Goal: Transaction & Acquisition: Purchase product/service

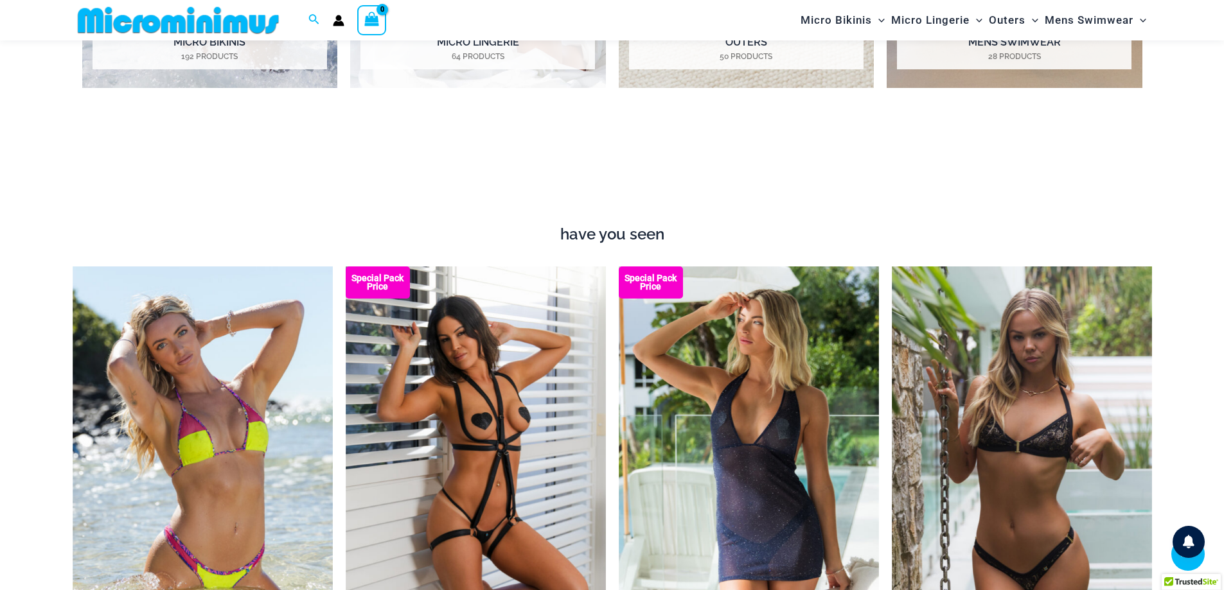
scroll to position [1337, 0]
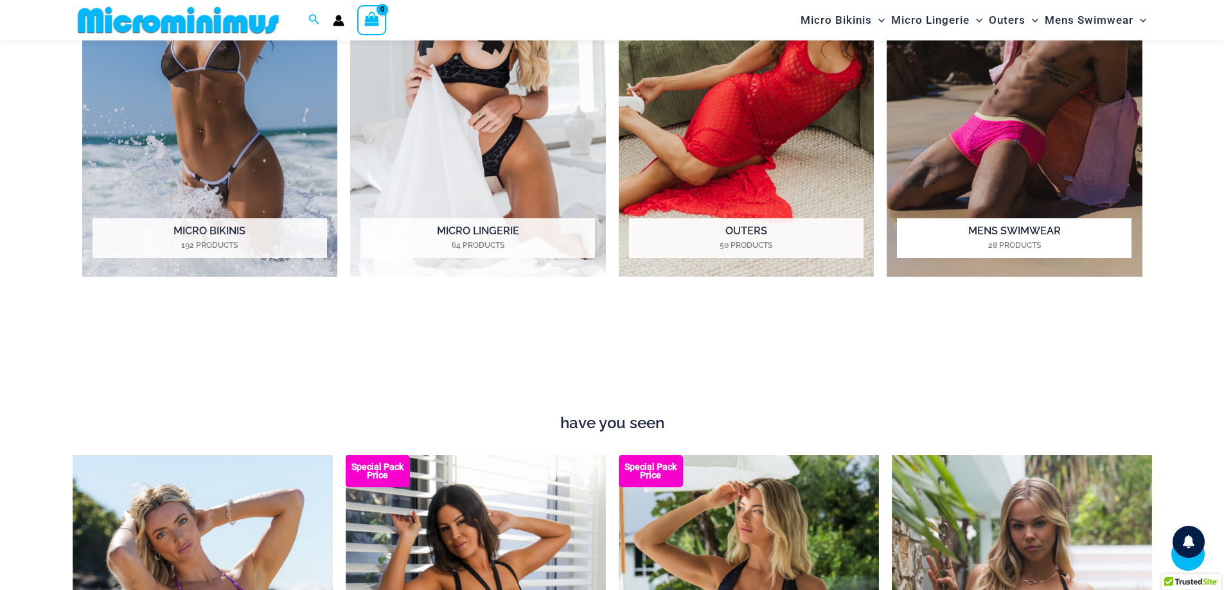
drag, startPoint x: 985, startPoint y: 137, endPoint x: 994, endPoint y: 144, distance: 11.9
click at [994, 144] on img "Visit product category Mens Swimwear" at bounding box center [1014, 81] width 256 height 392
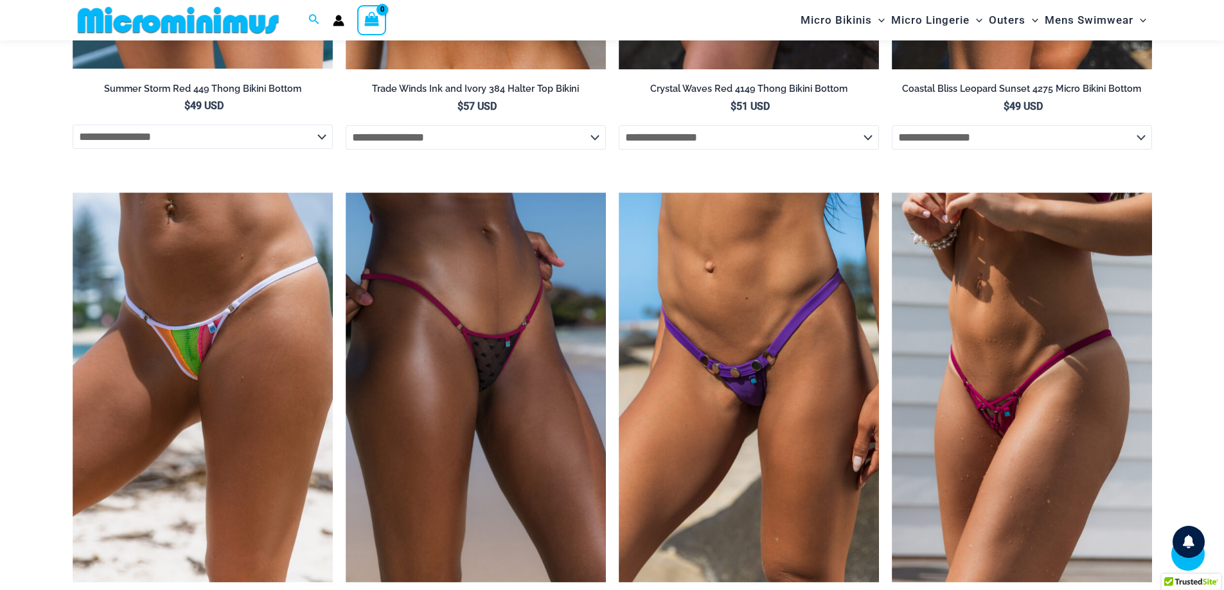
scroll to position [4024, 0]
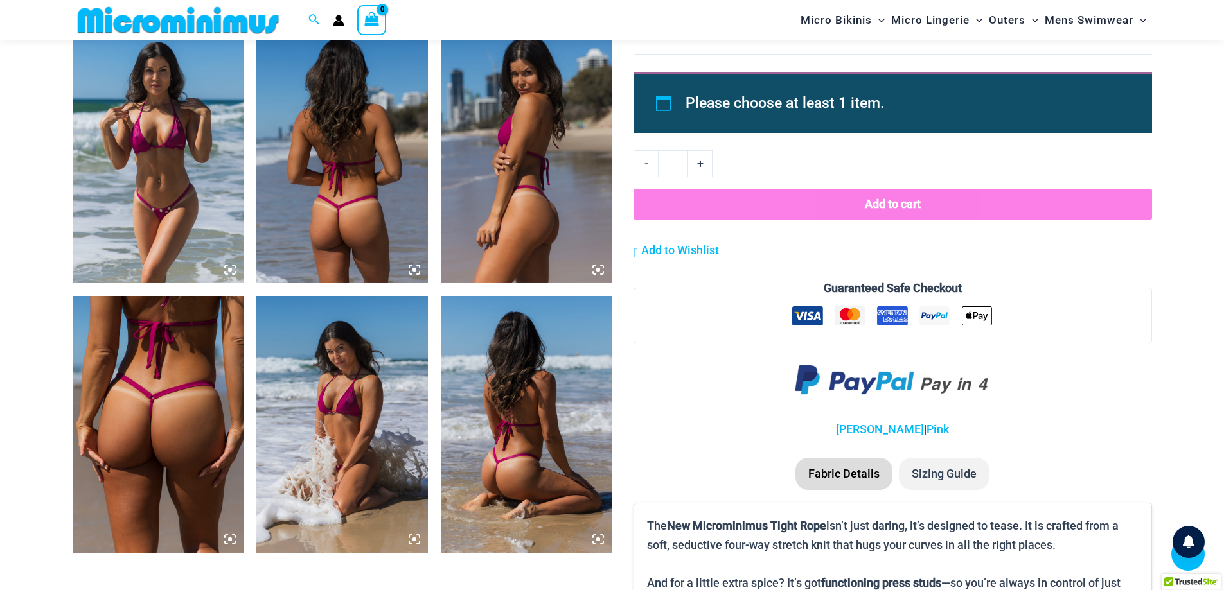
scroll to position [1274, 0]
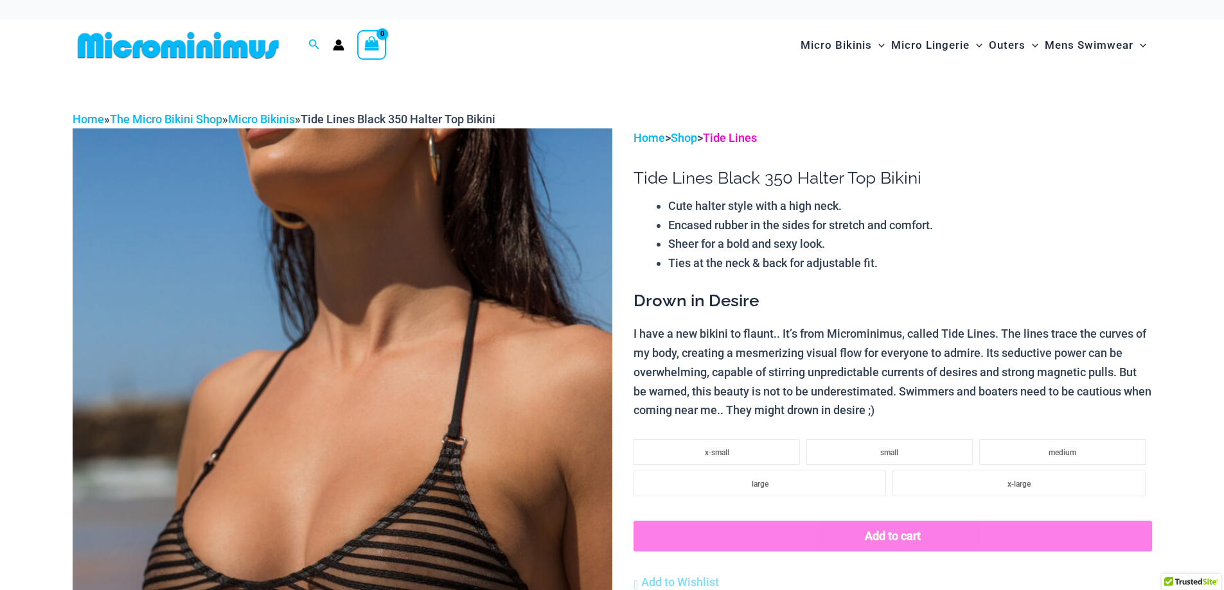
click at [730, 139] on link "Tide Lines" at bounding box center [730, 137] width 54 height 13
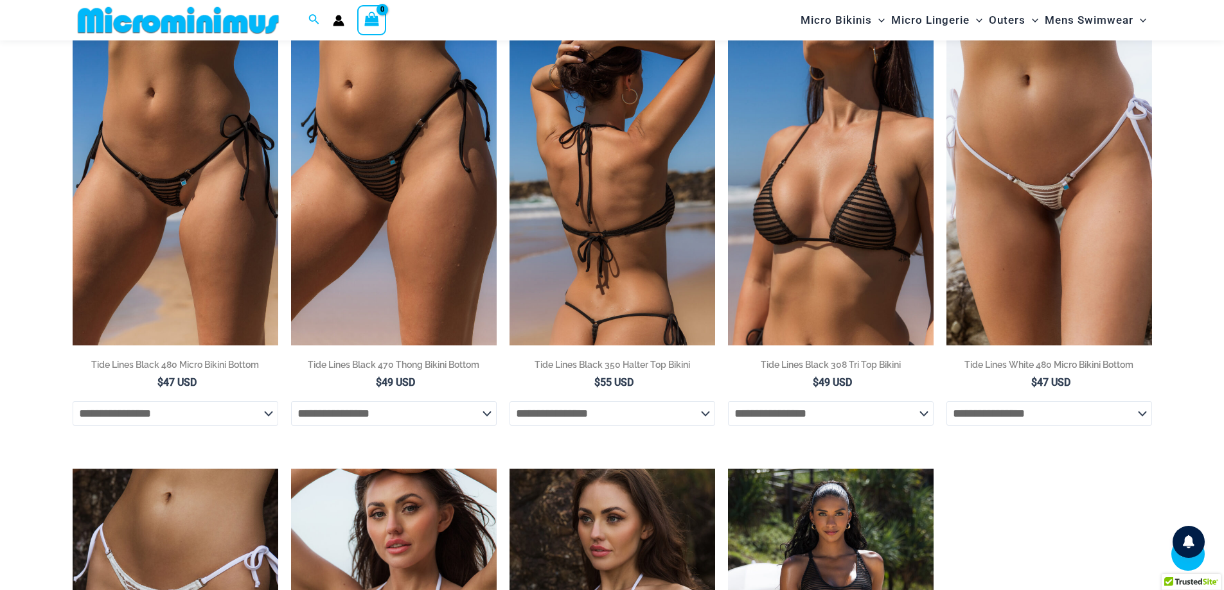
scroll to position [695, 0]
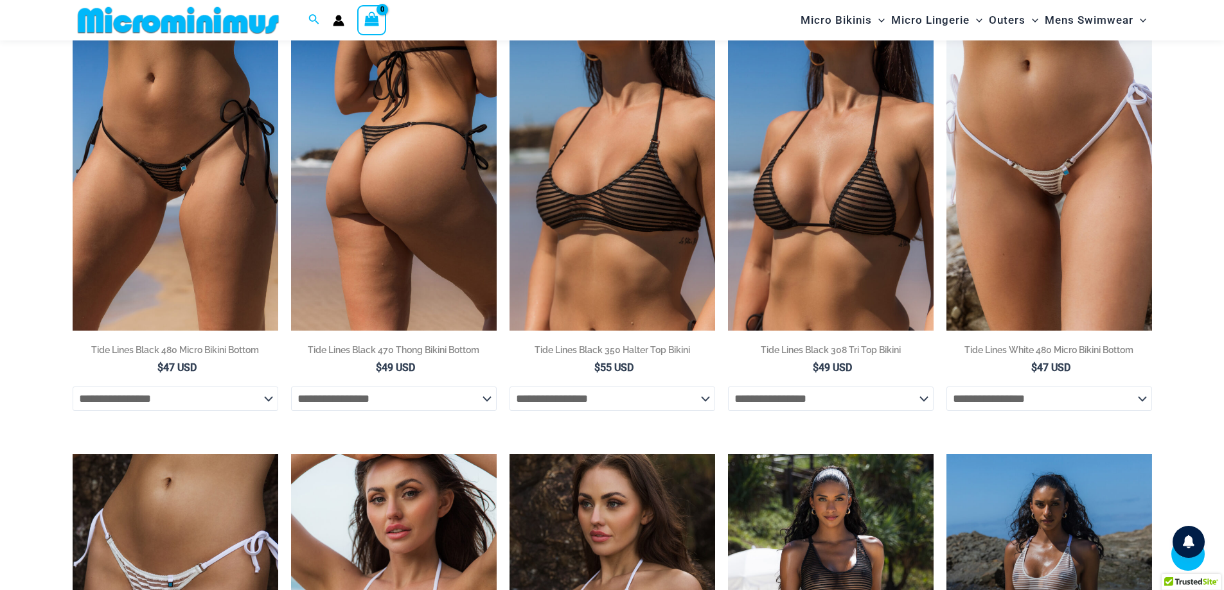
click at [432, 405] on select "**********" at bounding box center [394, 399] width 206 height 24
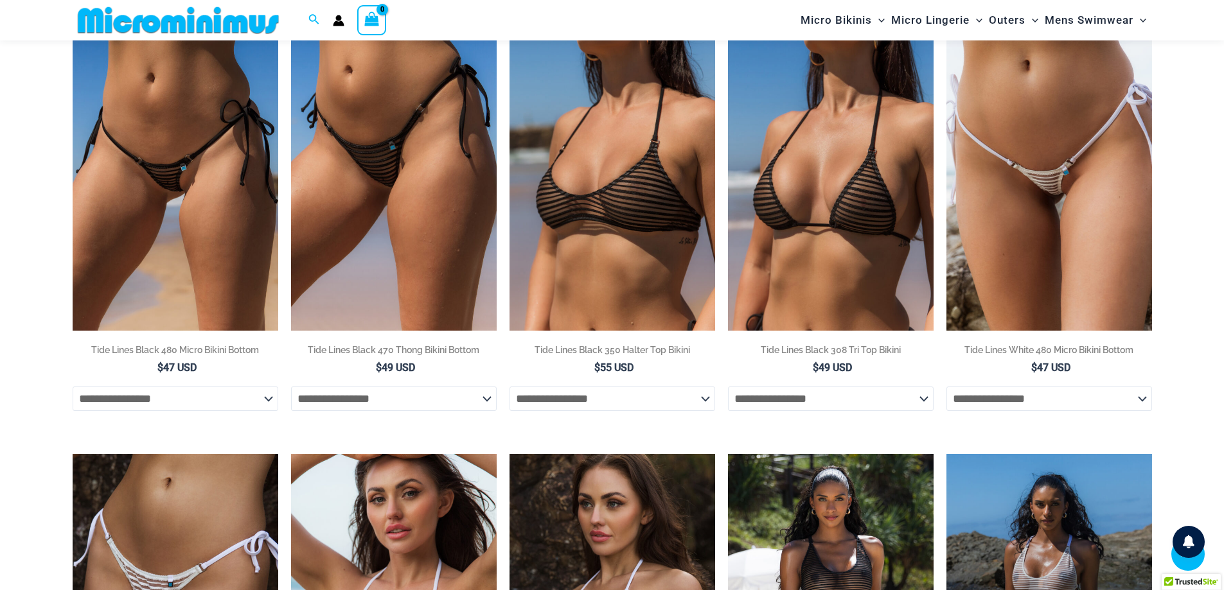
click at [665, 426] on ul "**********" at bounding box center [612, 453] width 1079 height 863
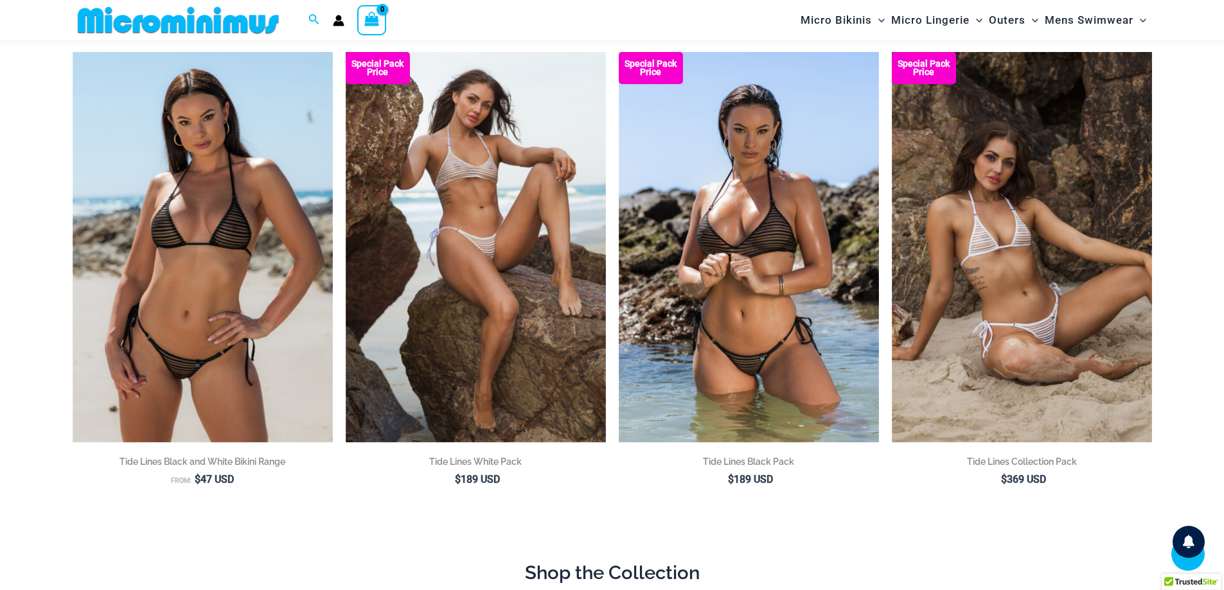
scroll to position [0, 0]
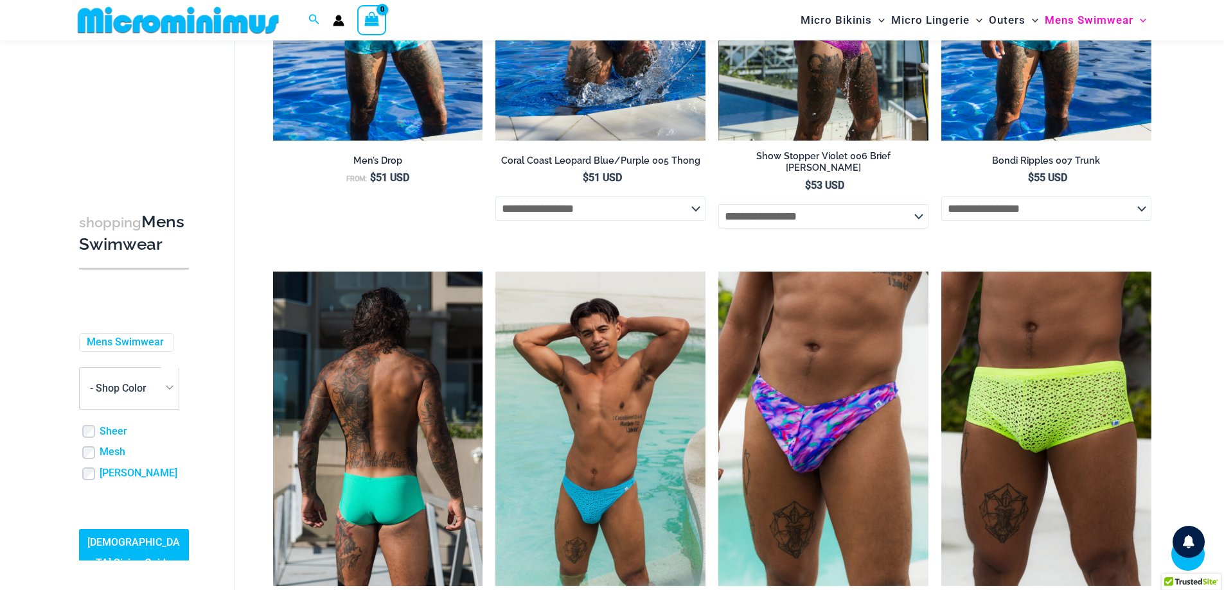
scroll to position [2301, 0]
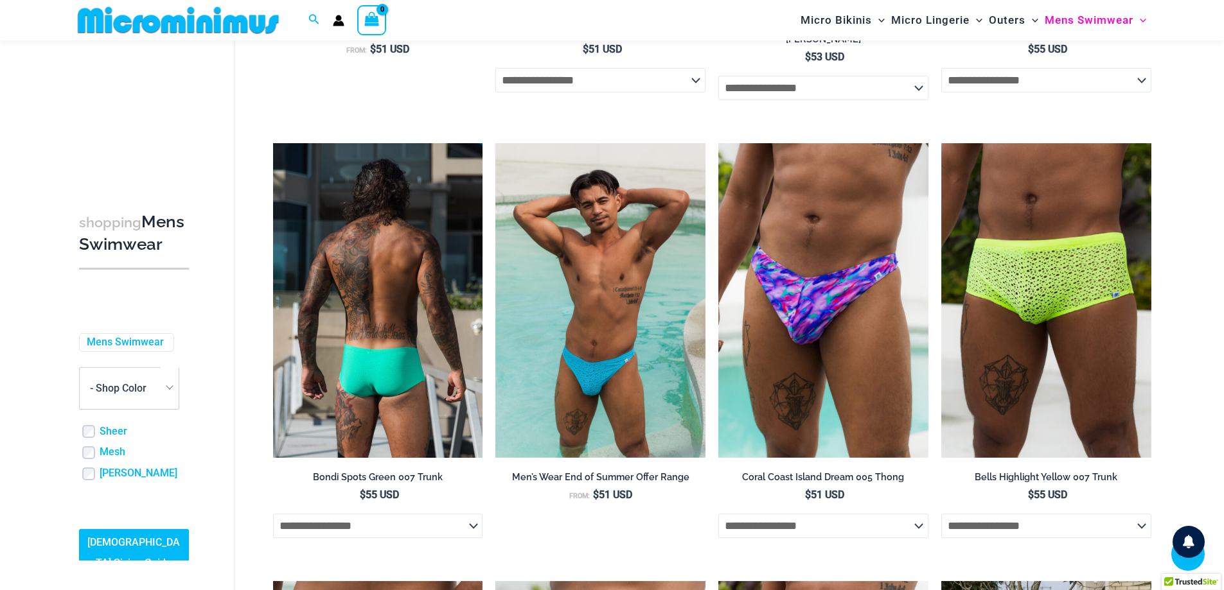
click at [362, 356] on img at bounding box center [378, 300] width 210 height 315
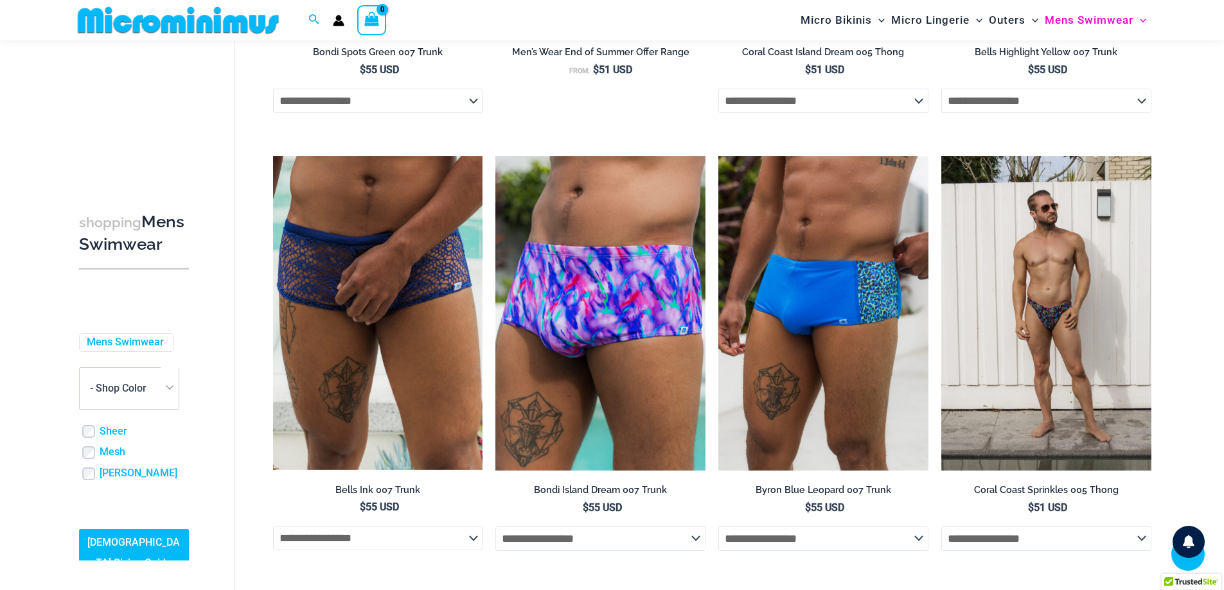
scroll to position [2750, 0]
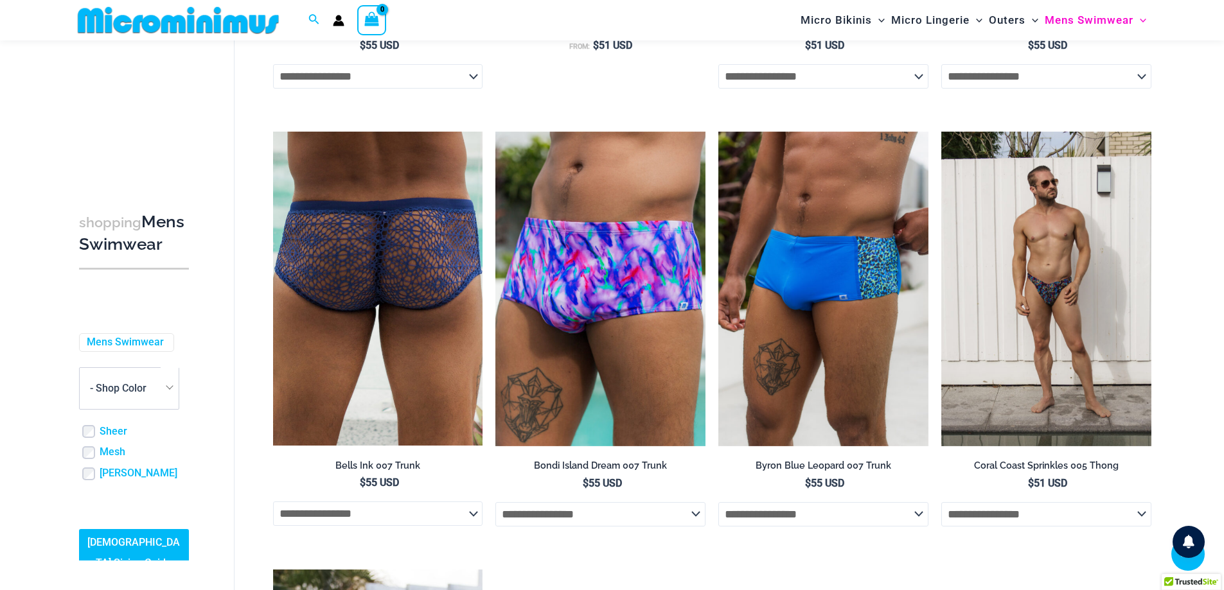
click at [443, 317] on img at bounding box center [378, 289] width 210 height 315
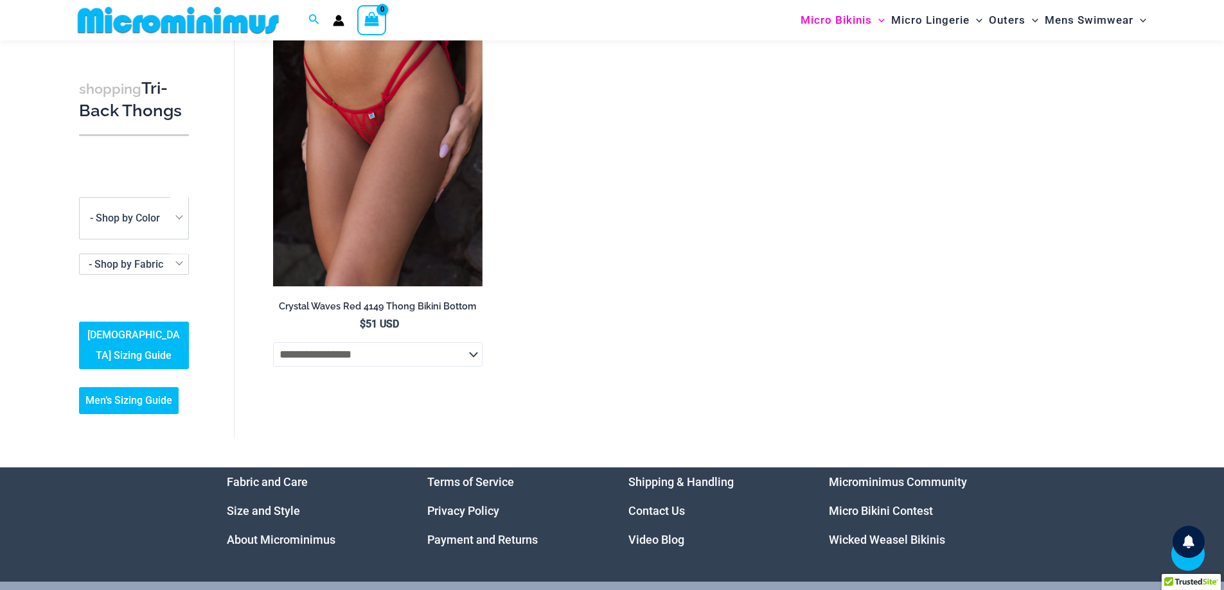
scroll to position [3019, 0]
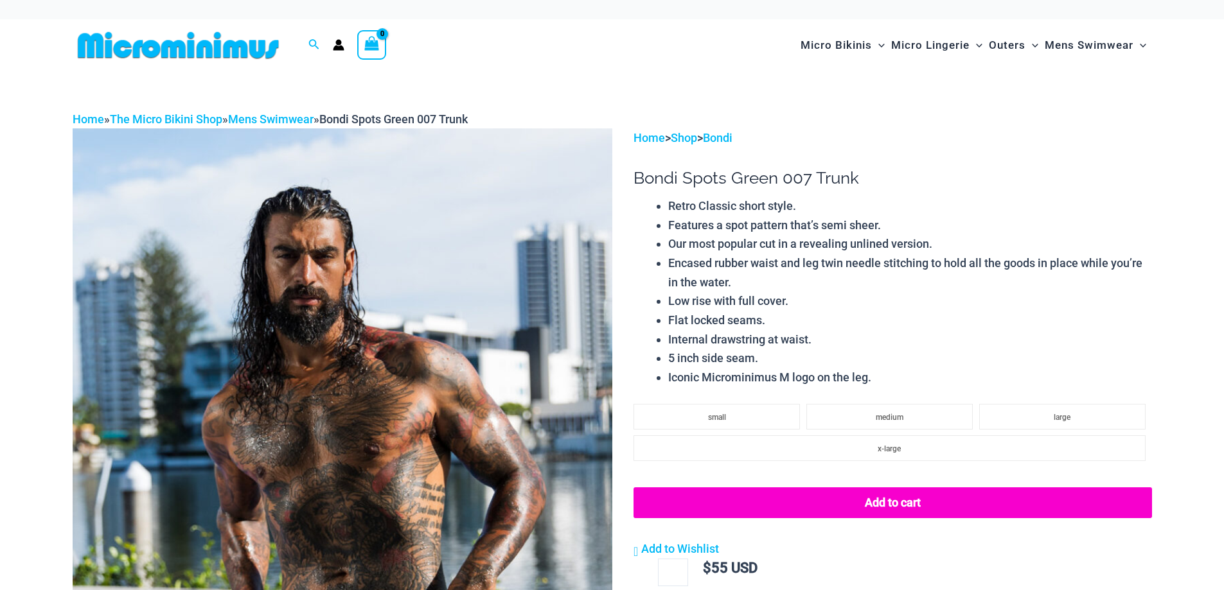
scroll to position [252, 0]
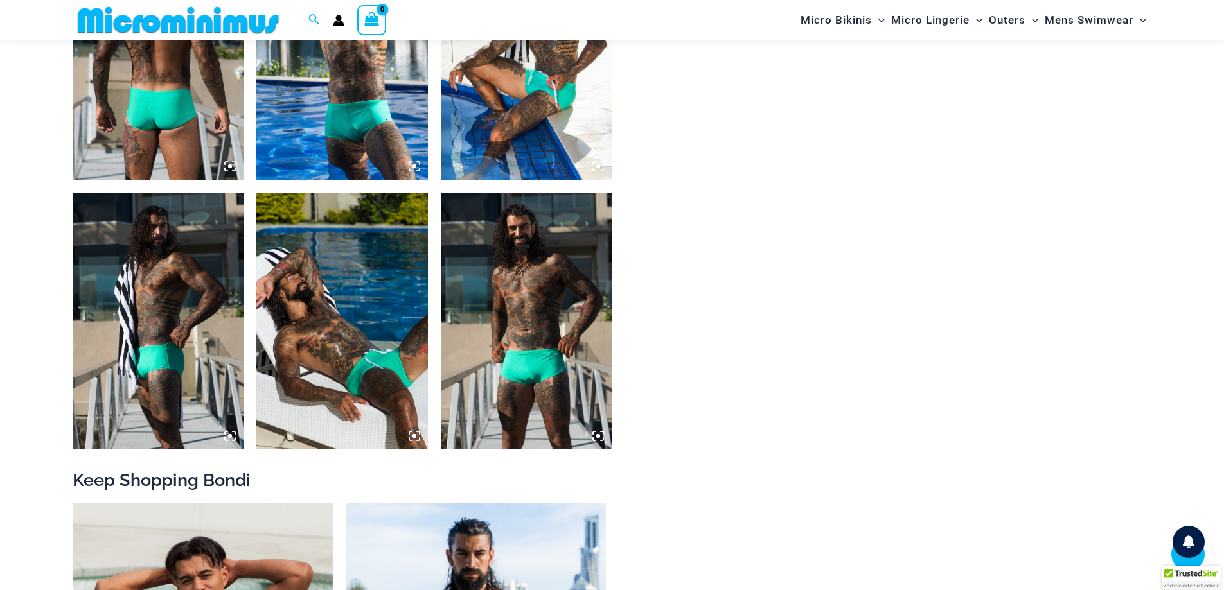
scroll to position [695, 0]
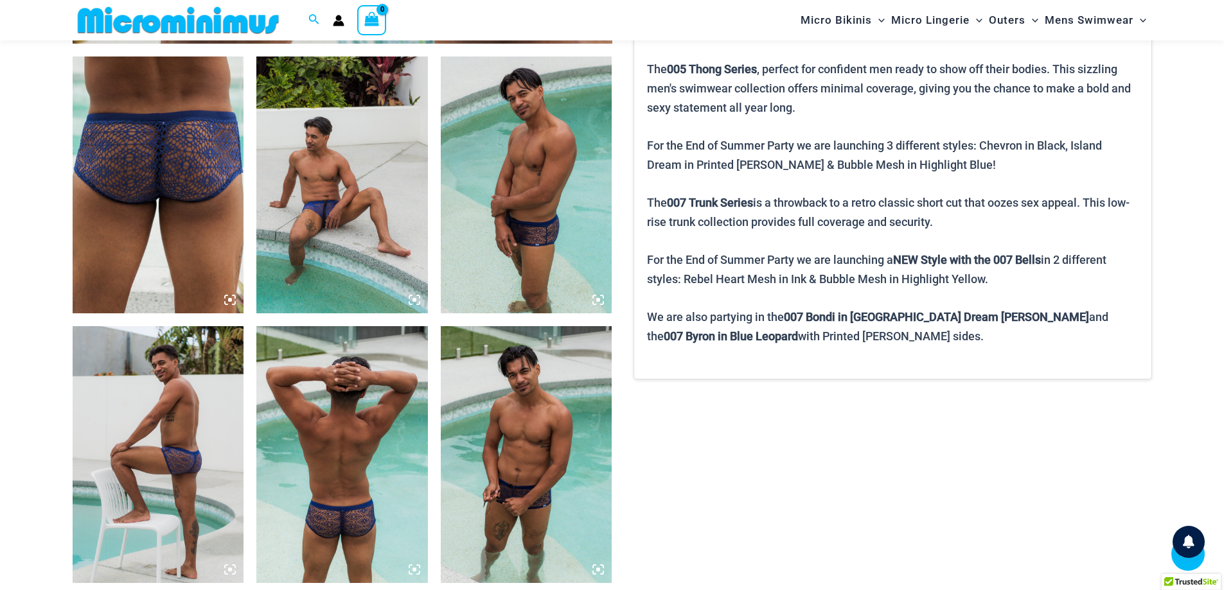
scroll to position [952, 0]
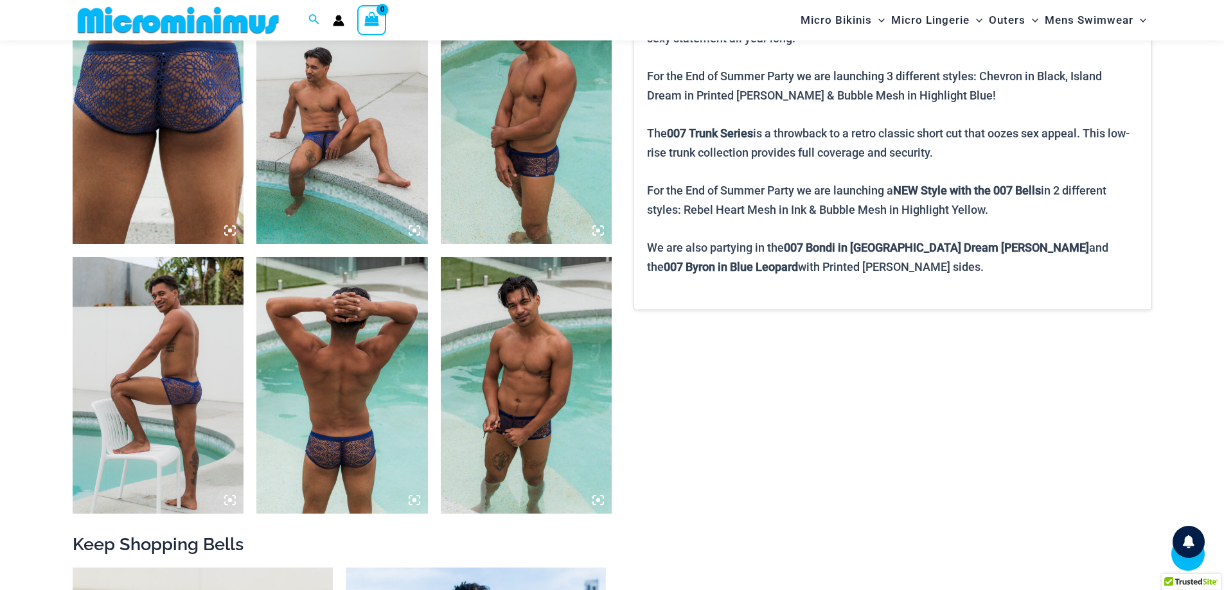
click at [382, 150] on img at bounding box center [341, 115] width 171 height 257
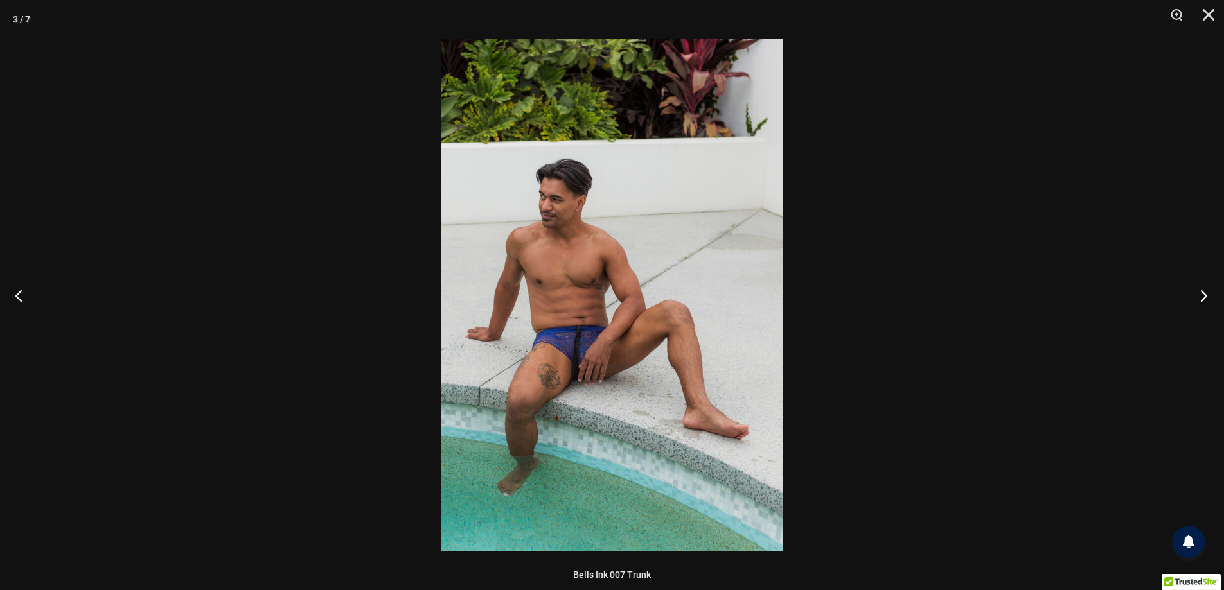
click at [1206, 303] on button "Next" at bounding box center [1199, 295] width 48 height 64
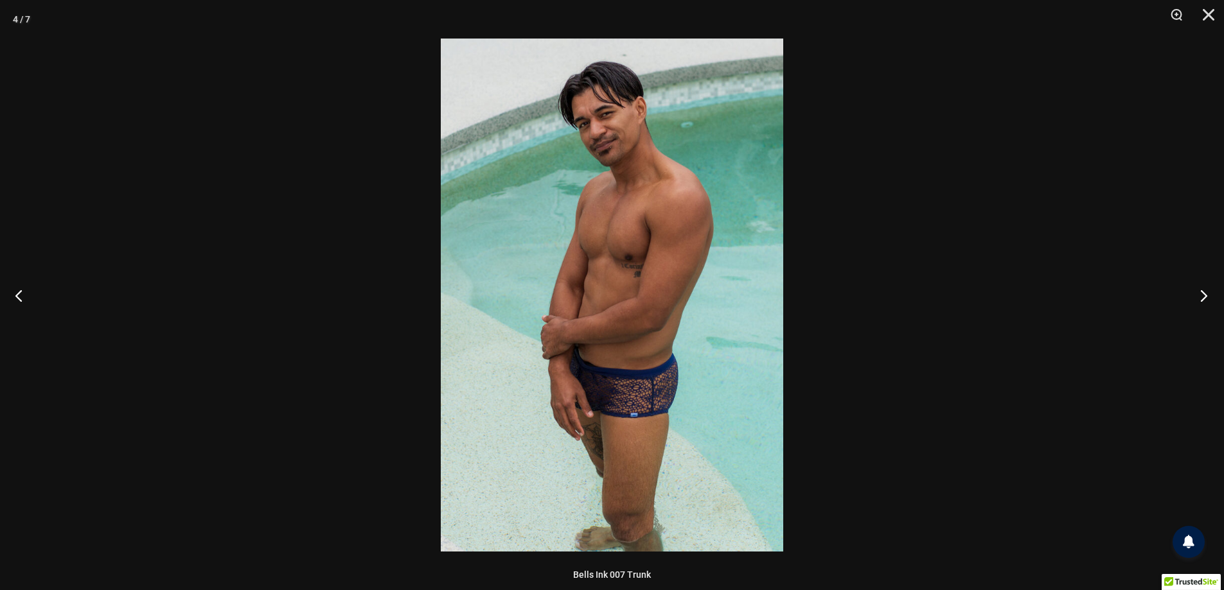
click at [1206, 303] on button "Next" at bounding box center [1199, 295] width 48 height 64
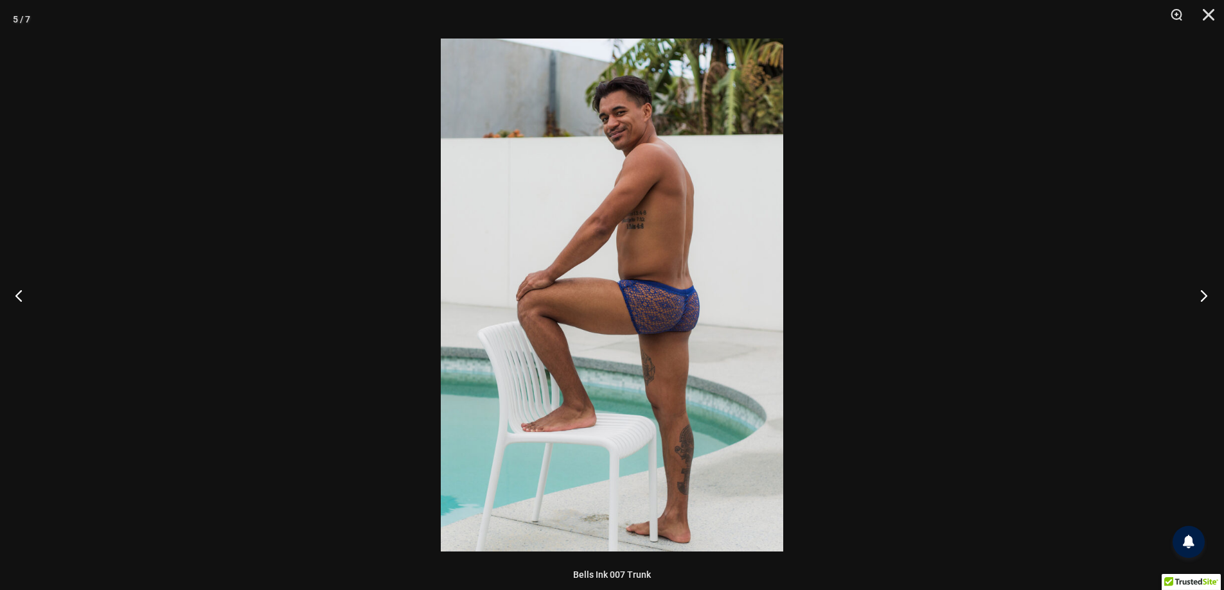
click at [1206, 303] on button "Next" at bounding box center [1199, 295] width 48 height 64
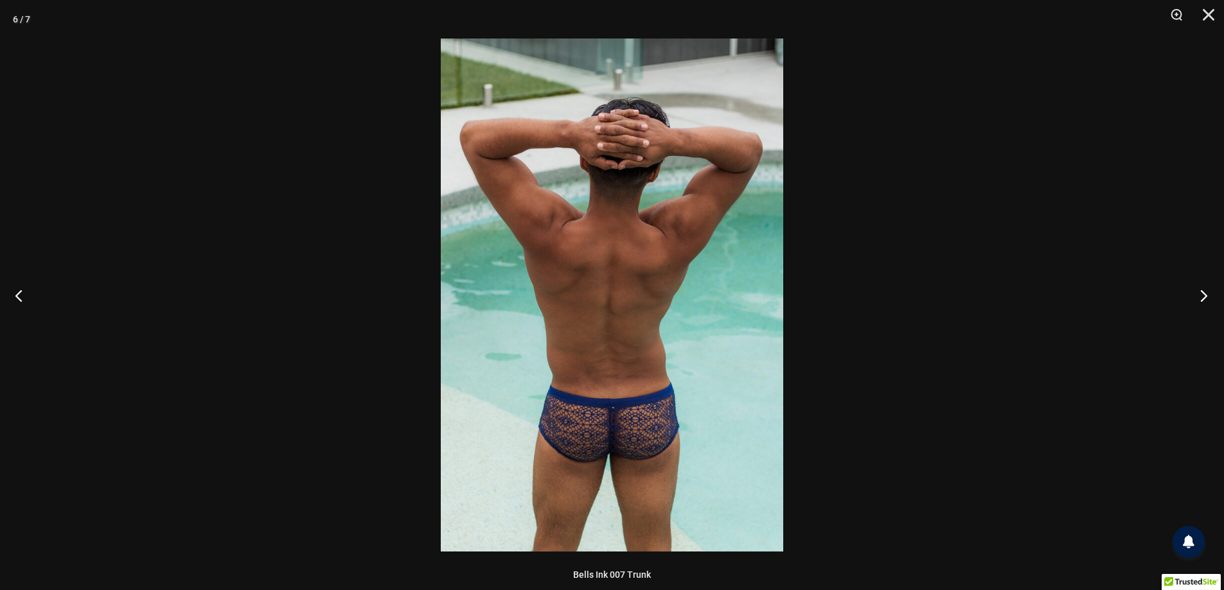
click at [1206, 303] on button "Next" at bounding box center [1199, 295] width 48 height 64
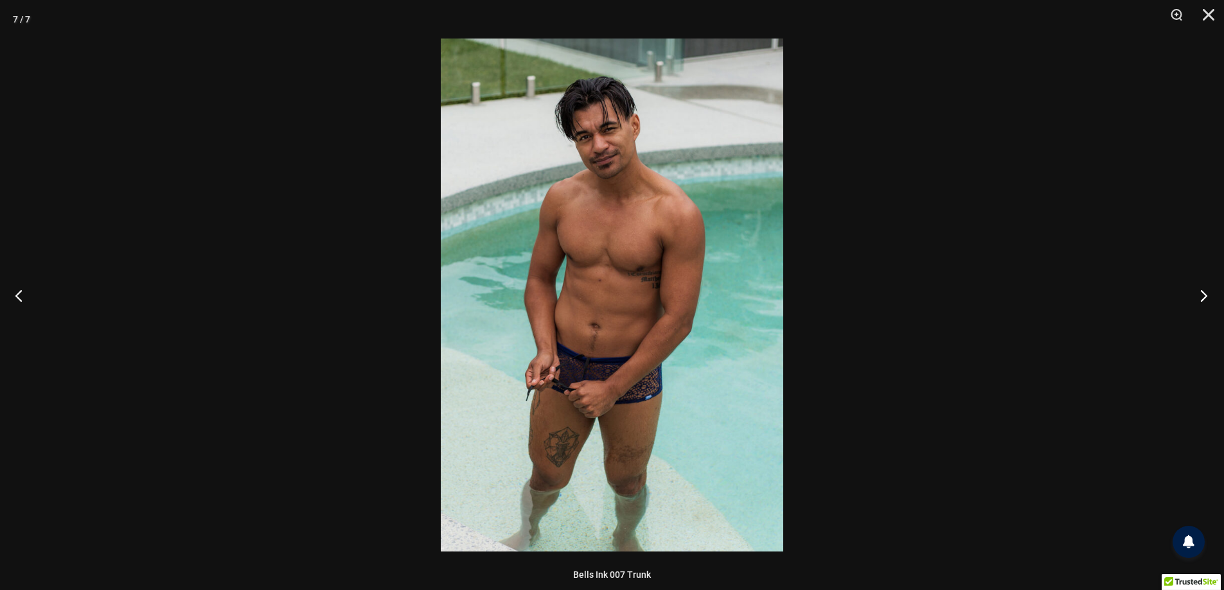
click at [1206, 303] on button "Next" at bounding box center [1199, 295] width 48 height 64
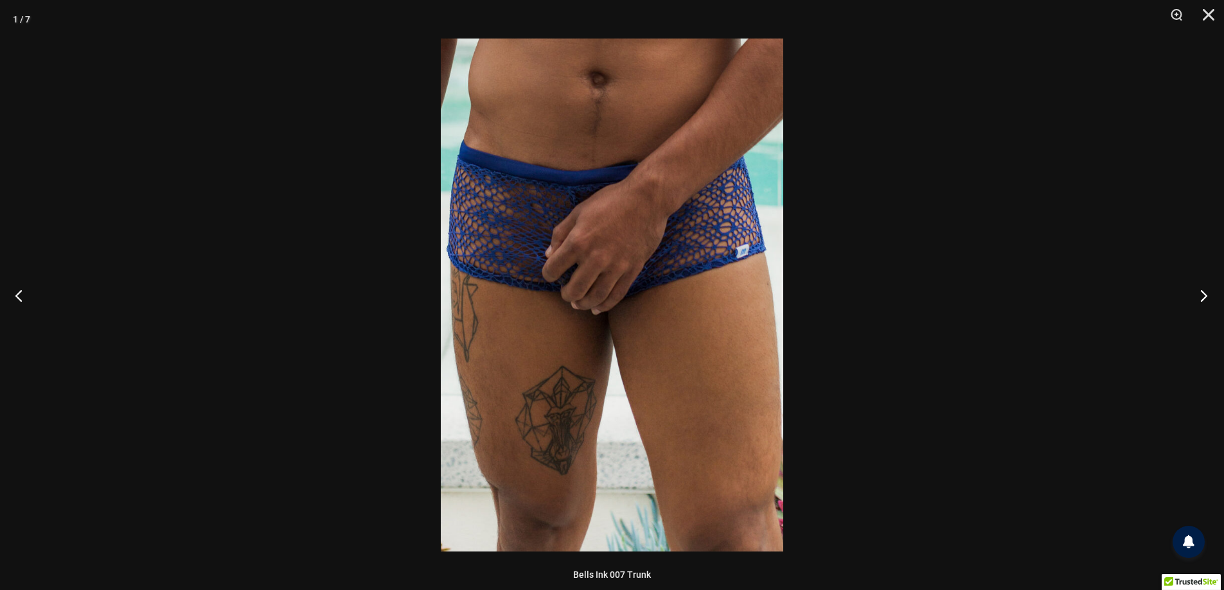
click at [1206, 303] on button "Next" at bounding box center [1199, 295] width 48 height 64
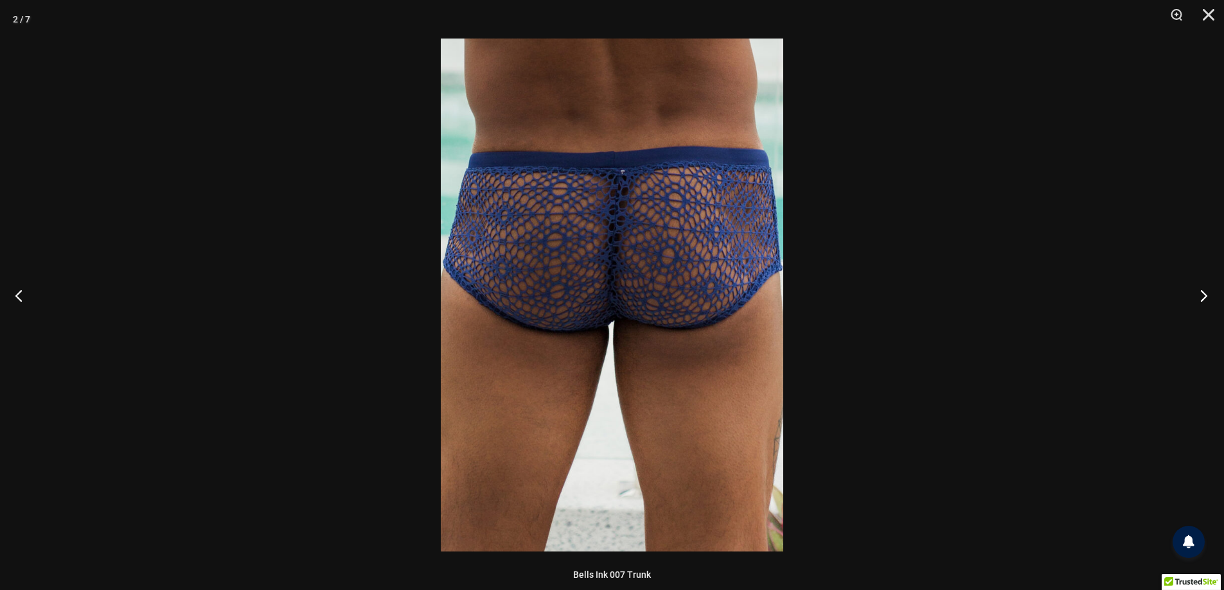
click at [1206, 303] on button "Next" at bounding box center [1199, 295] width 48 height 64
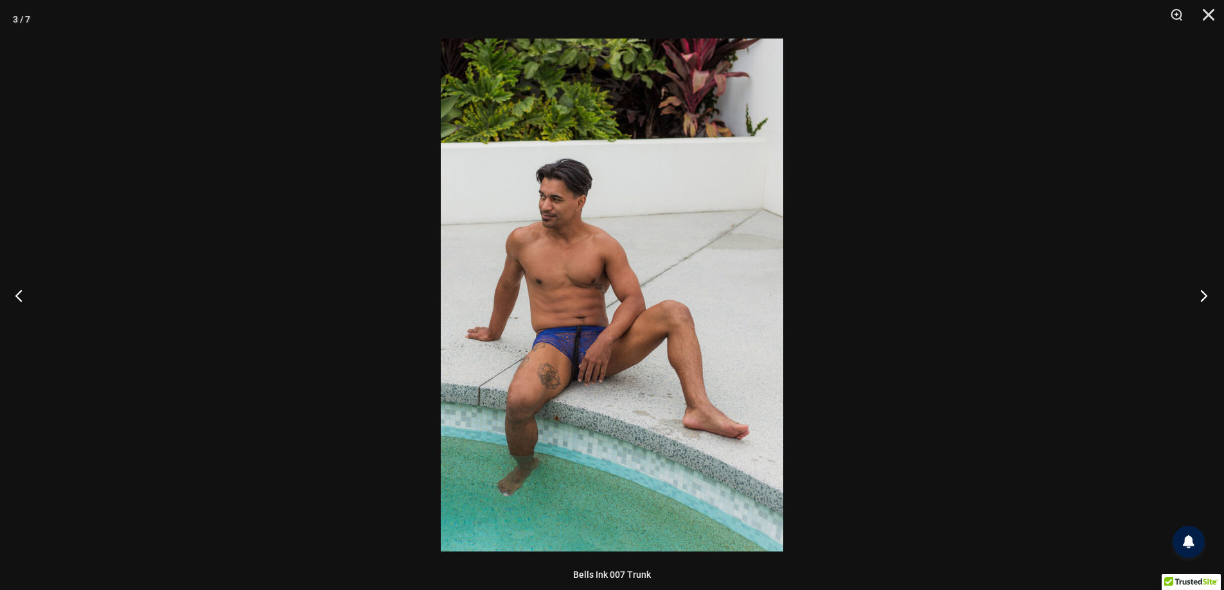
click at [1206, 303] on button "Next" at bounding box center [1199, 295] width 48 height 64
